Goal: Find specific page/section: Find specific page/section

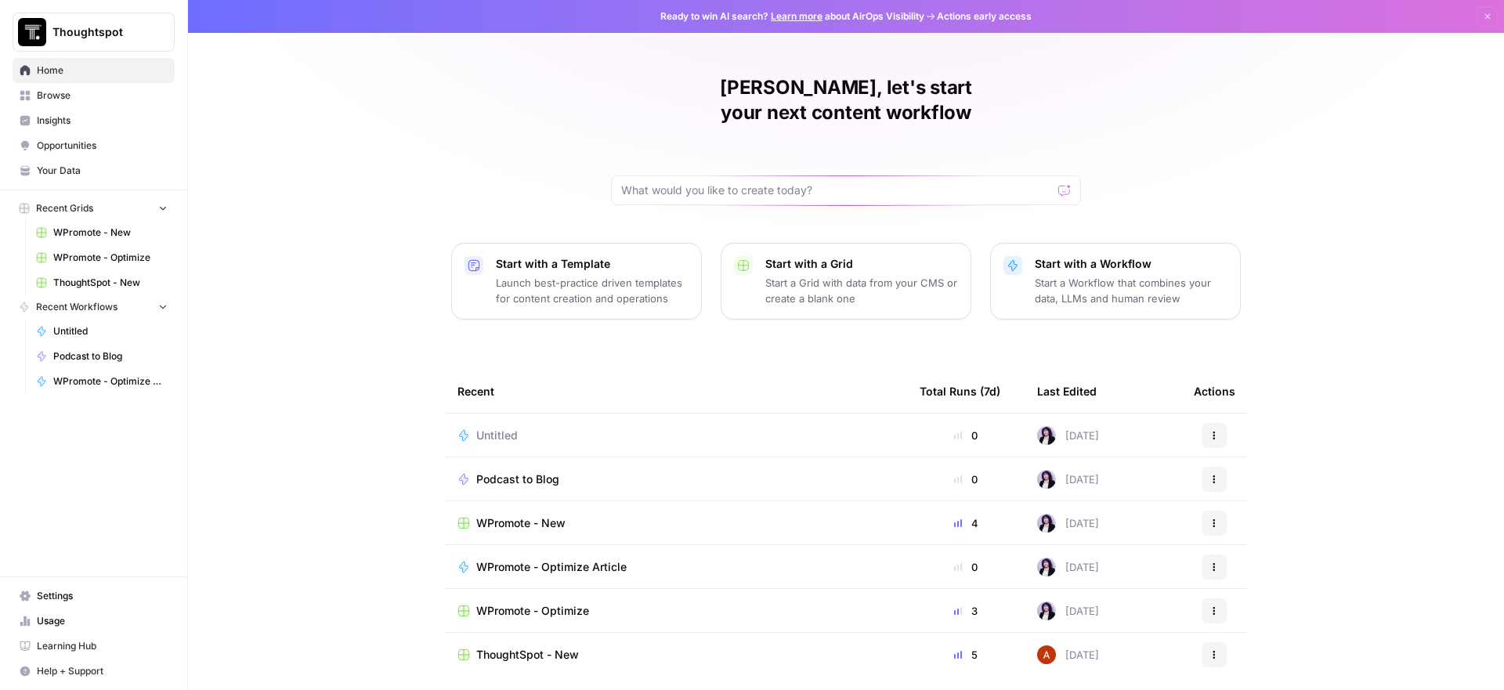
click at [115, 233] on span "WPromote - New" at bounding box center [110, 233] width 114 height 14
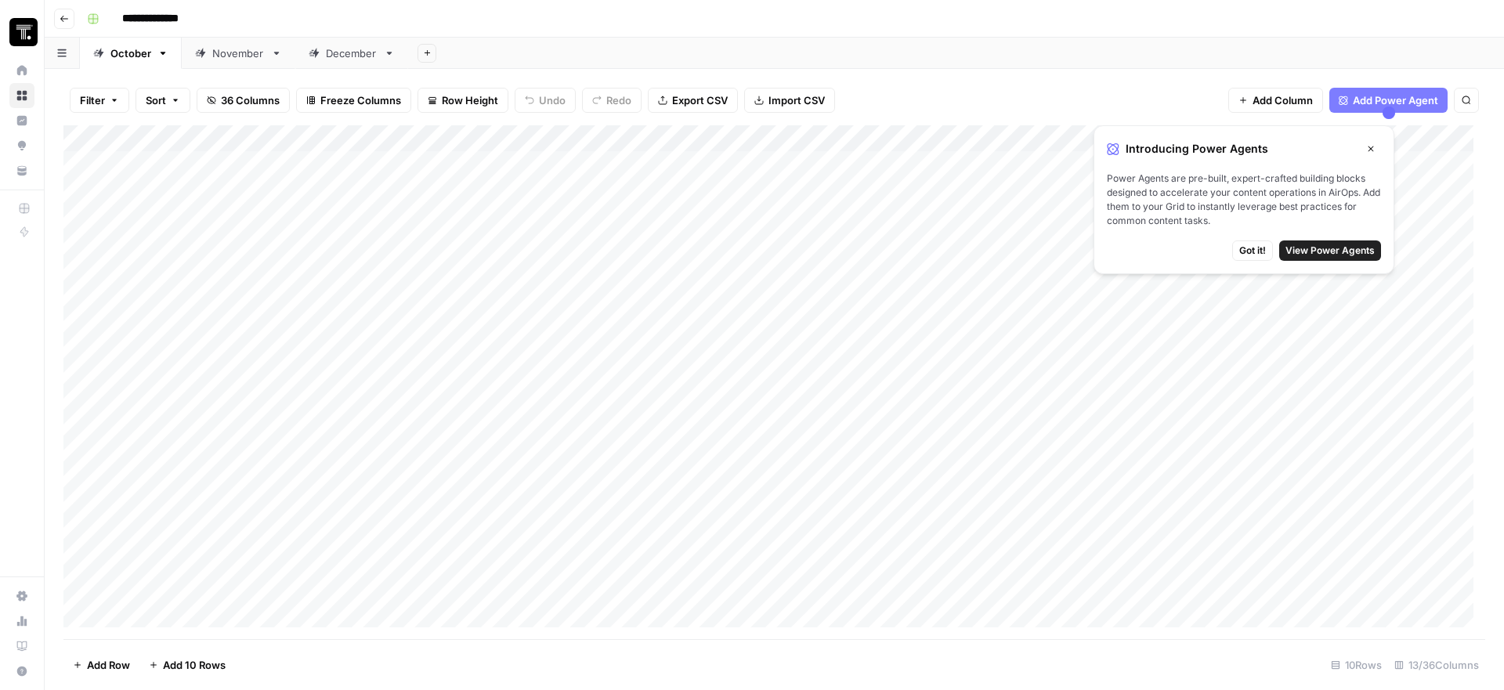
drag, startPoint x: 1247, startPoint y: 252, endPoint x: 971, endPoint y: 268, distance: 276.2
click at [1247, 252] on span "Got it!" at bounding box center [1252, 251] width 27 height 14
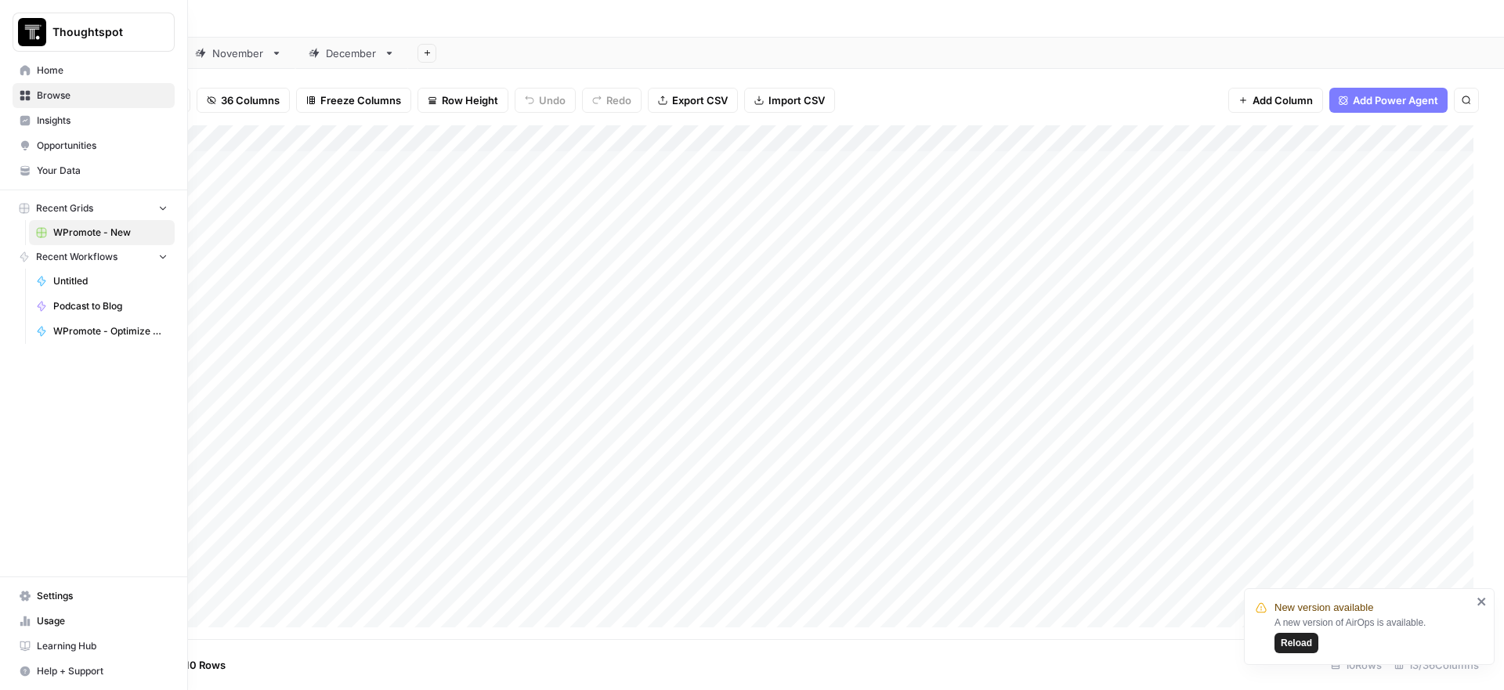
click at [166, 204] on icon "button" at bounding box center [162, 207] width 11 height 11
click at [165, 212] on icon "button" at bounding box center [162, 208] width 11 height 11
click at [103, 327] on span "WPromote - Optimize Article" at bounding box center [110, 331] width 114 height 14
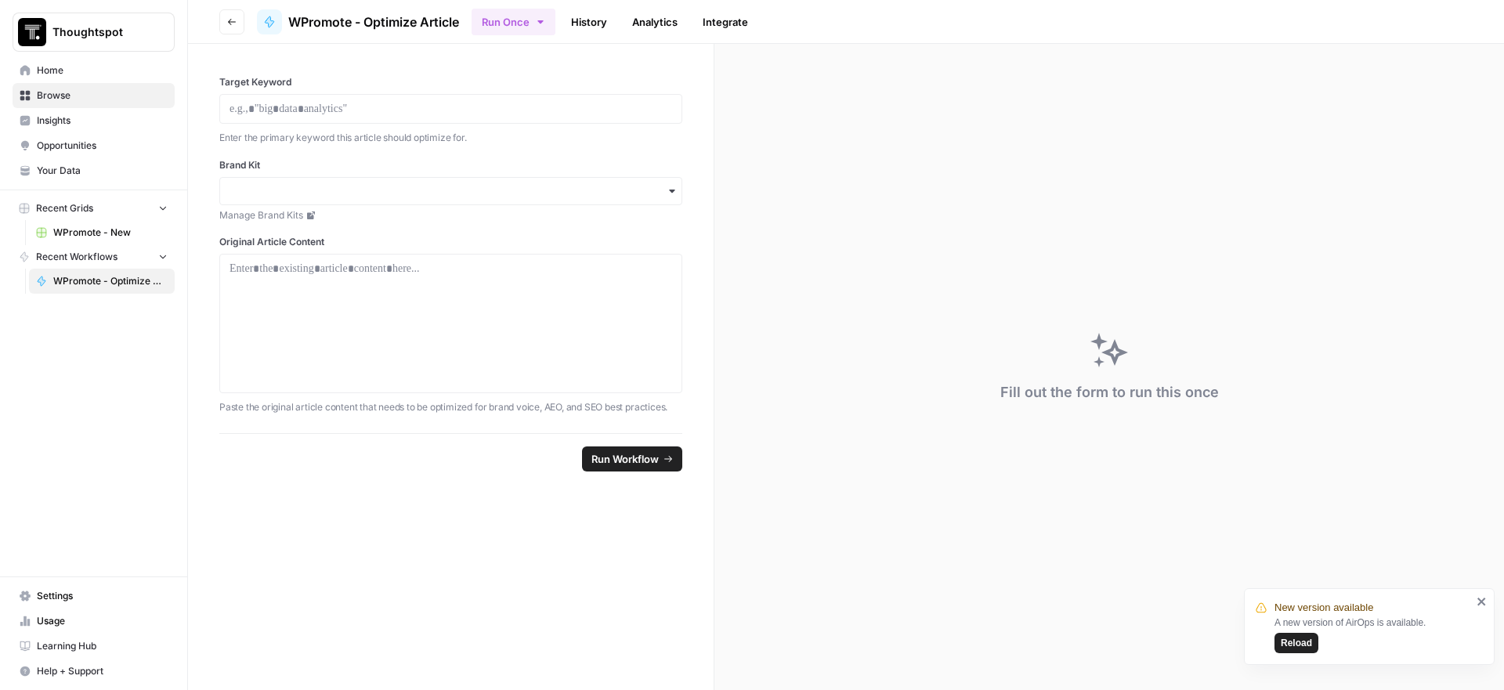
click at [129, 23] on button "Thoughtspot" at bounding box center [94, 32] width 162 height 39
click at [121, 115] on span "Thoughtspot" at bounding box center [144, 118] width 193 height 16
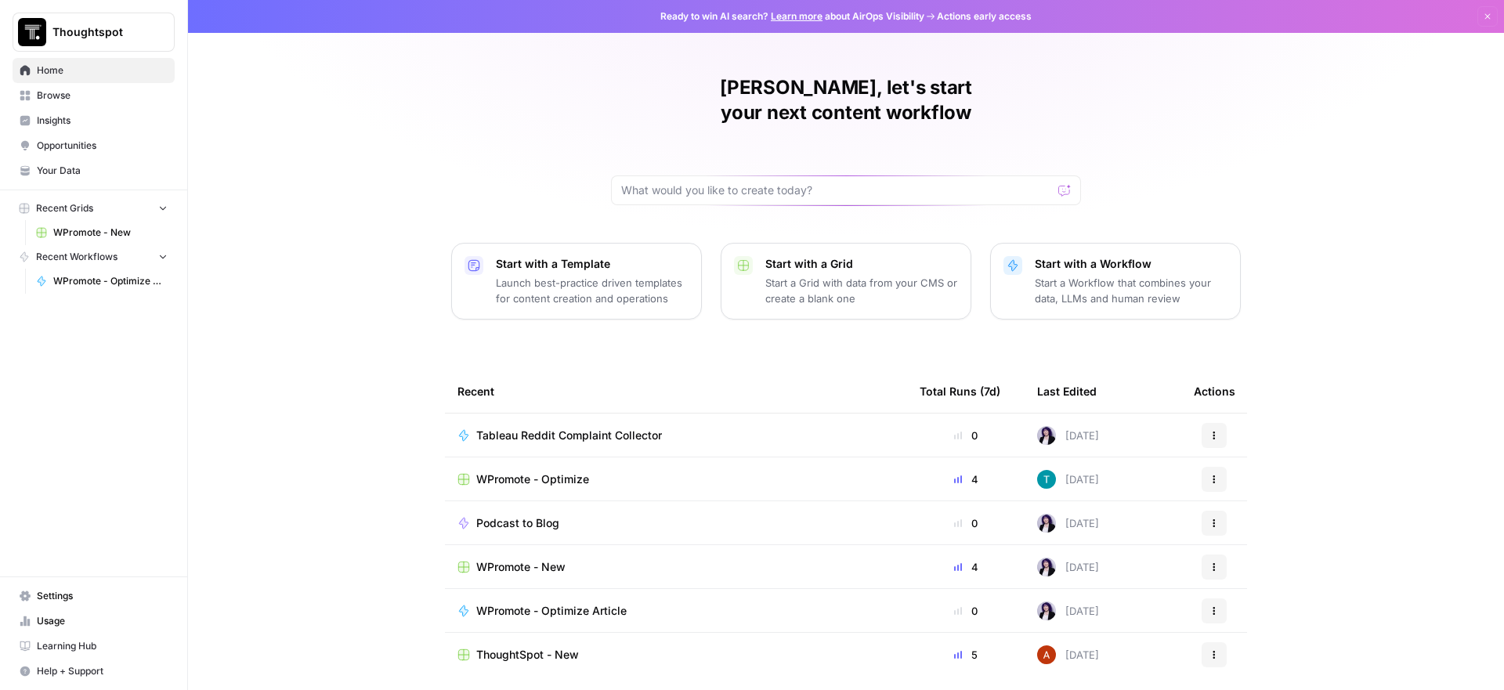
click at [570, 472] on span "WPromote - Optimize" at bounding box center [532, 480] width 113 height 16
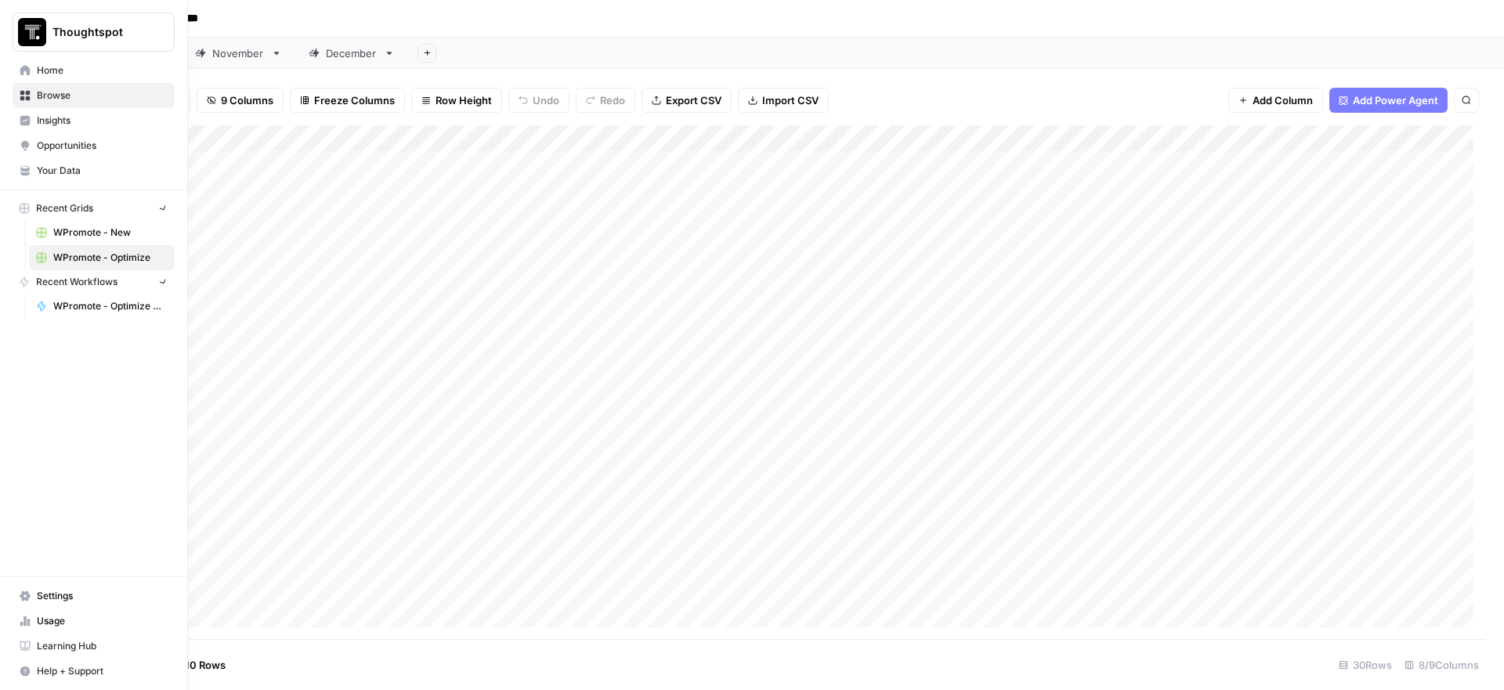
click at [33, 30] on img "Workspace: Thoughtspot" at bounding box center [32, 32] width 28 height 28
click at [37, 31] on img "Workspace: Thoughtspot" at bounding box center [32, 32] width 28 height 28
click at [114, 119] on span "Thoughtspot" at bounding box center [144, 118] width 193 height 16
